Goal: Information Seeking & Learning: Learn about a topic

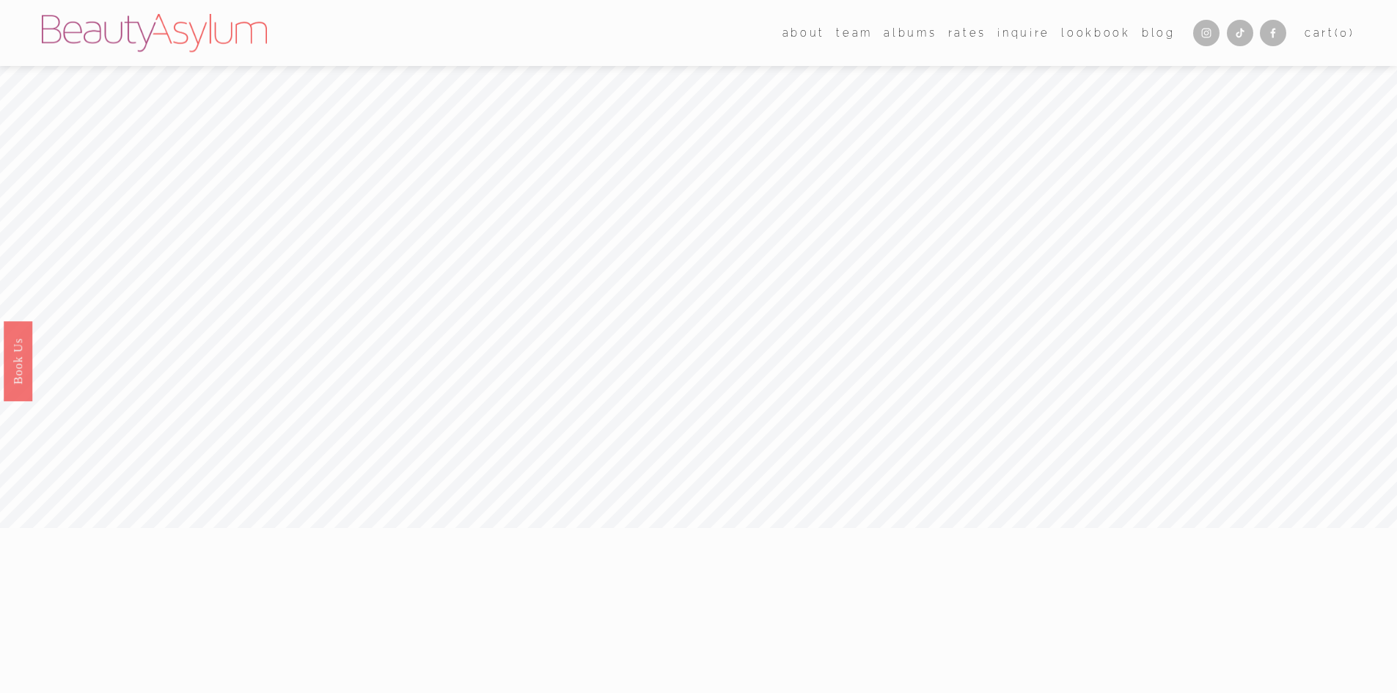
click at [962, 33] on link "Rates" at bounding box center [967, 32] width 38 height 21
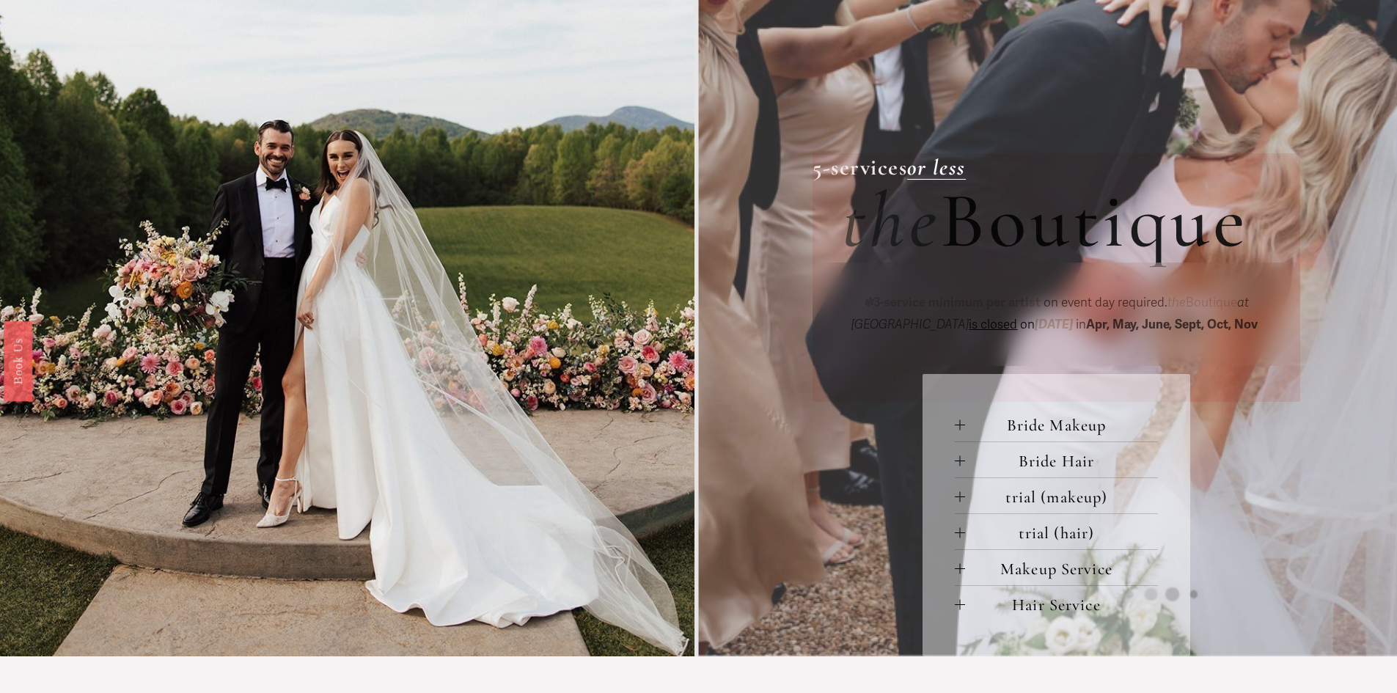
scroll to position [440, 0]
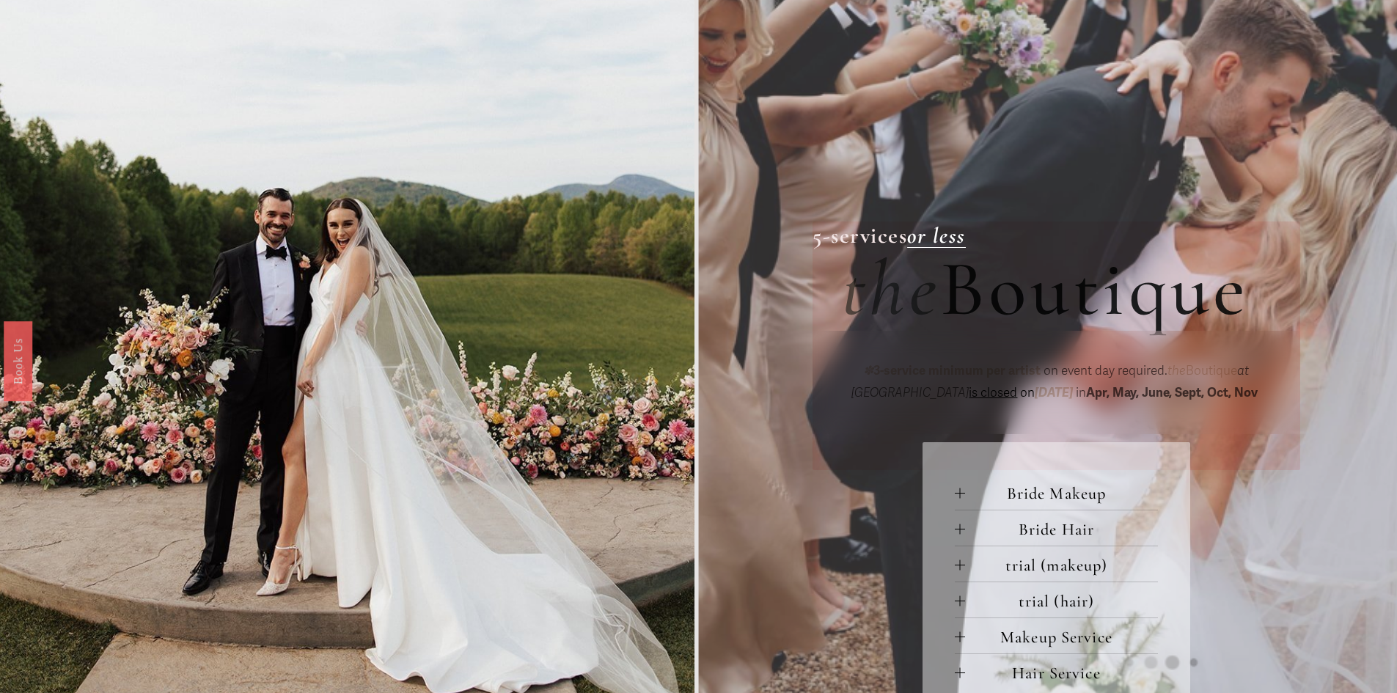
click at [956, 528] on div at bounding box center [960, 529] width 10 height 10
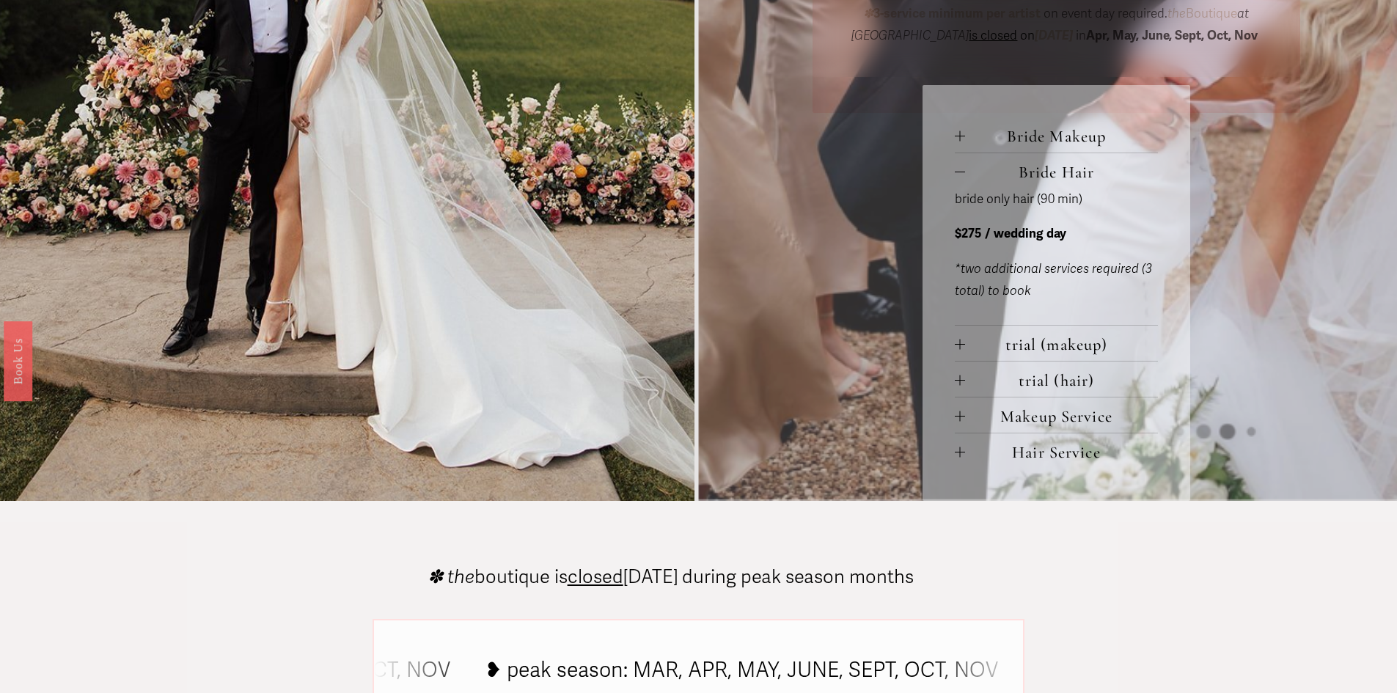
scroll to position [807, 0]
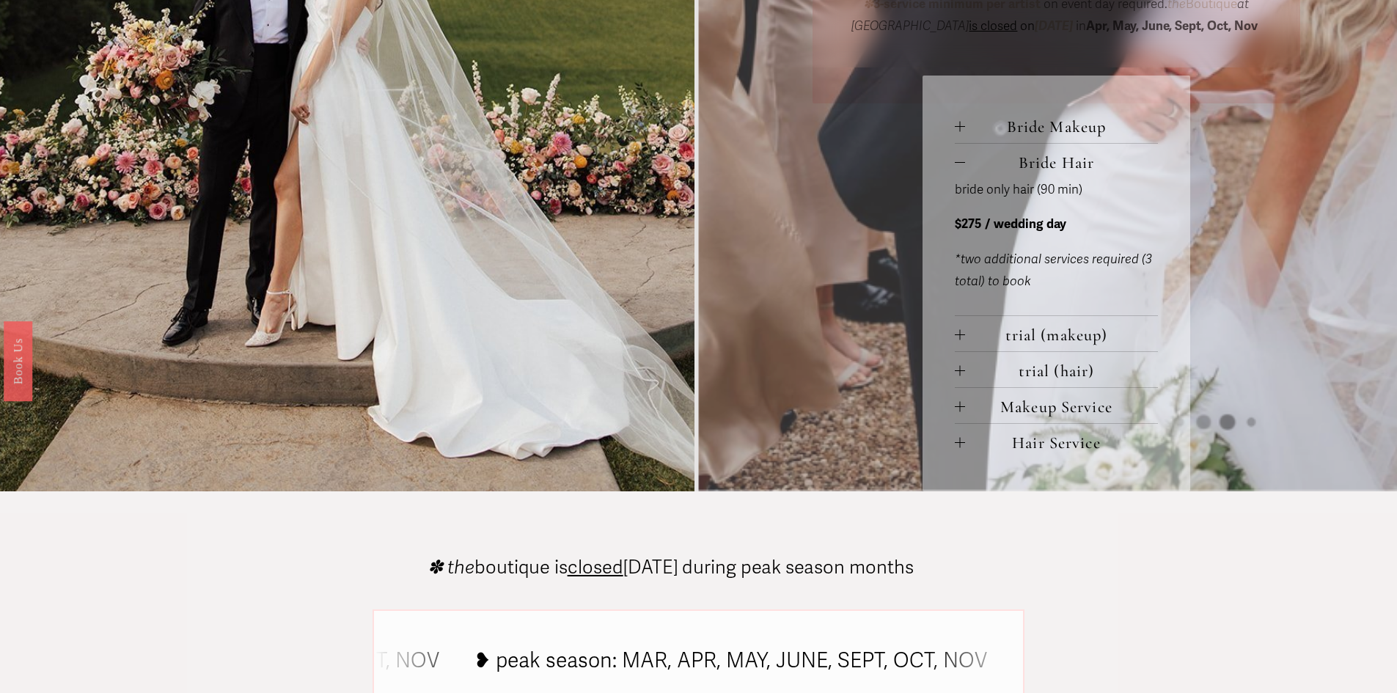
click at [967, 442] on span "Hair Service" at bounding box center [1061, 443] width 193 height 20
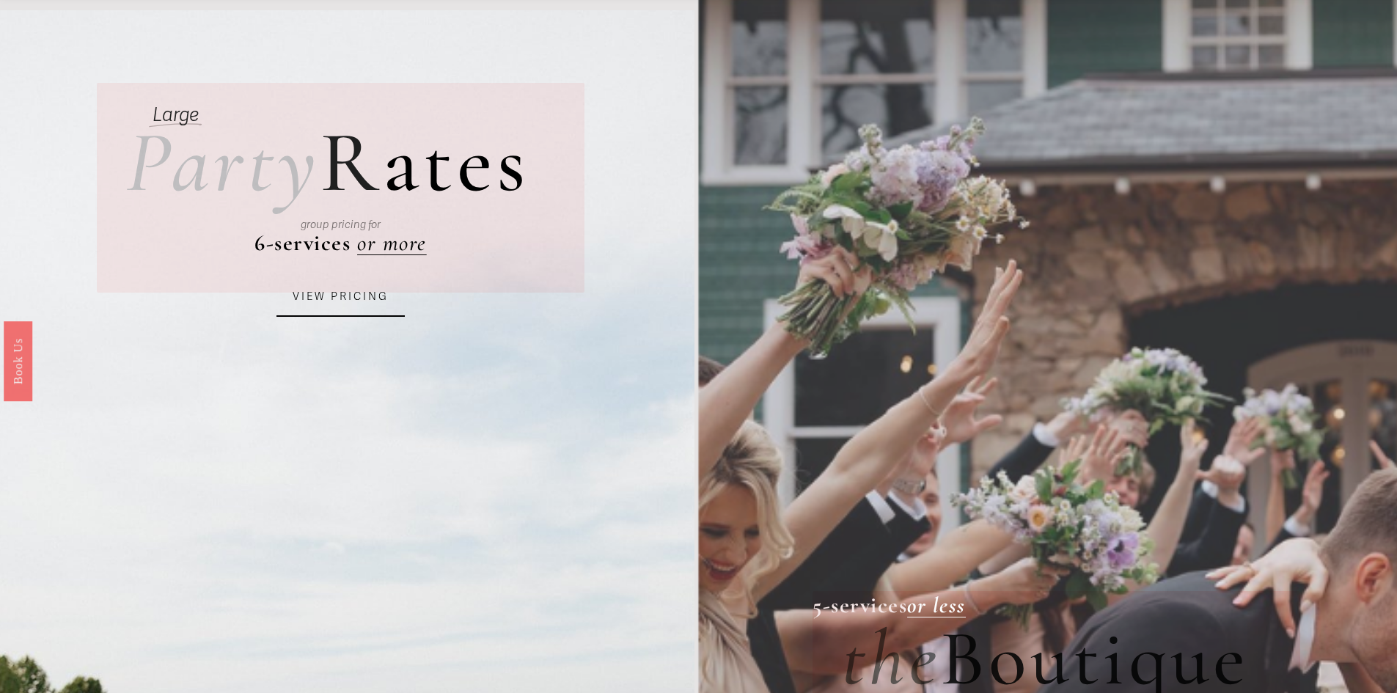
scroll to position [0, 0]
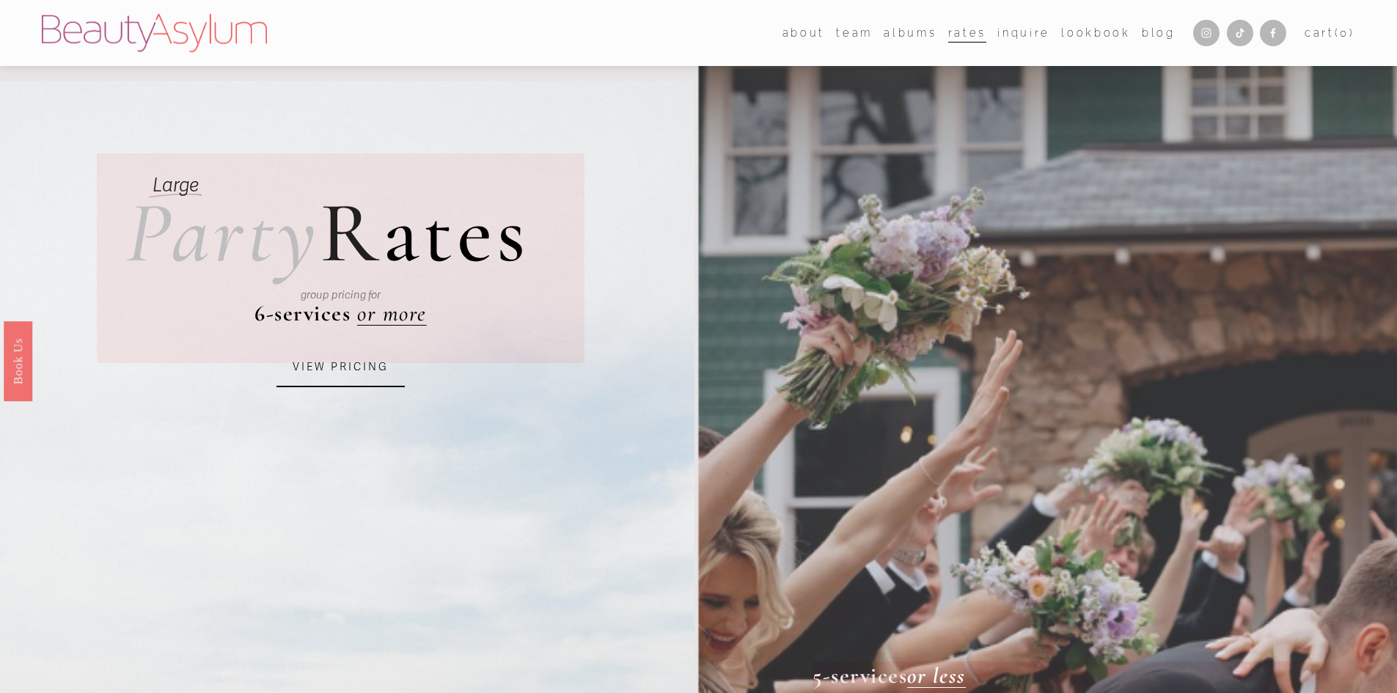
click at [898, 36] on link "albums" at bounding box center [910, 32] width 53 height 21
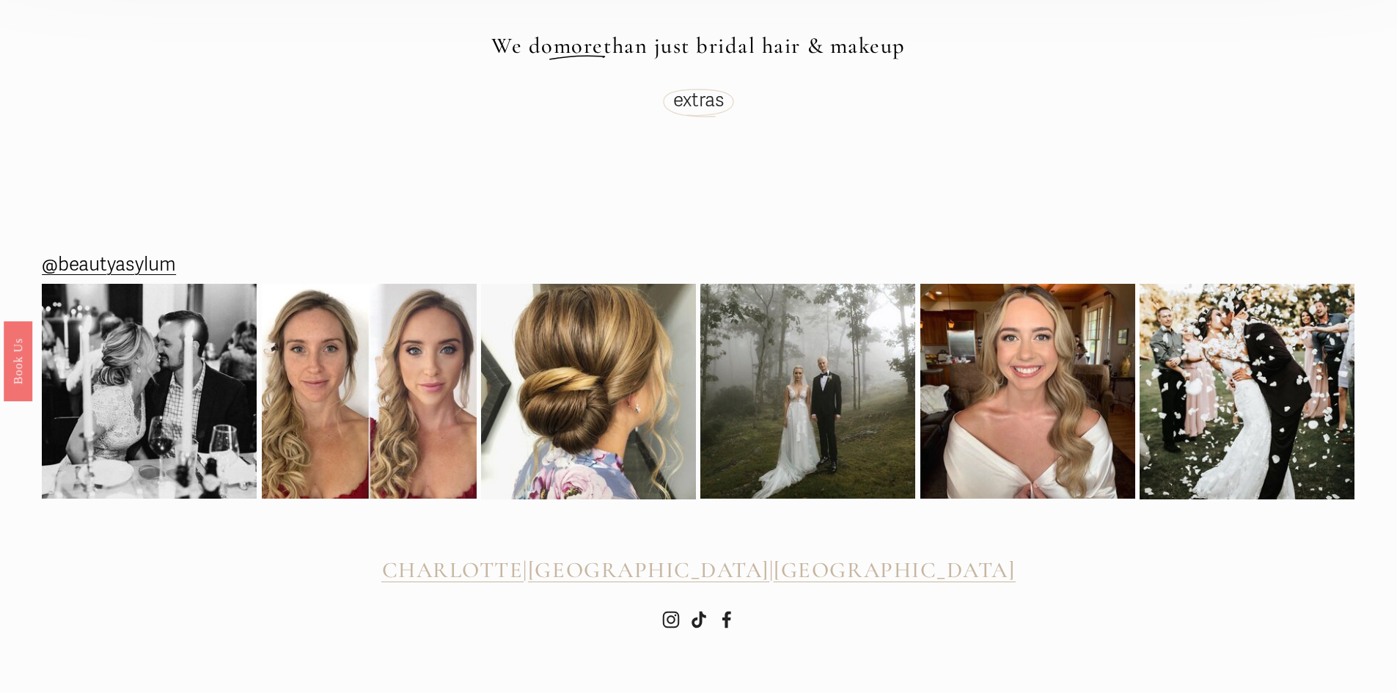
scroll to position [5072, 0]
